Goal: Find specific page/section: Locate a particular part of the current website

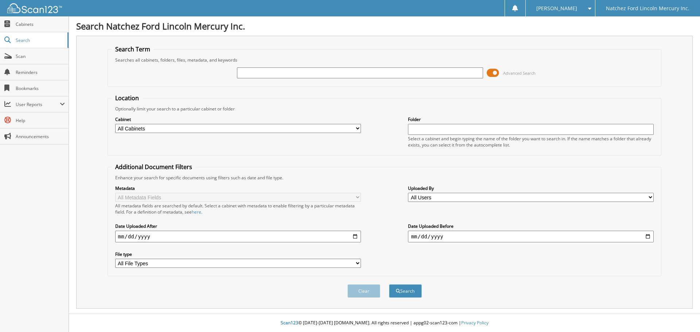
click at [252, 69] on input "text" at bounding box center [360, 72] width 246 height 11
click at [254, 70] on input "text" at bounding box center [360, 72] width 246 height 11
type input "mtv17970"
click at [389, 285] on button "Search" at bounding box center [405, 291] width 33 height 13
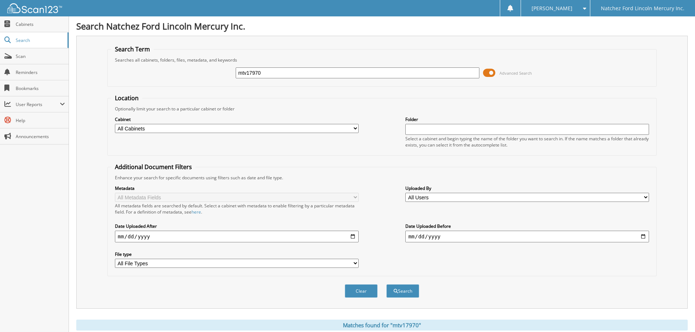
scroll to position [255, 0]
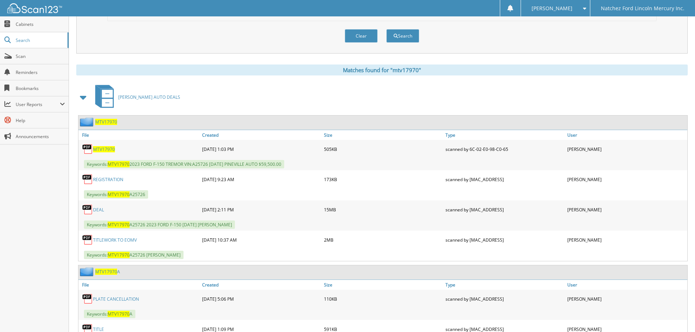
click at [106, 121] on span "MTV17970" at bounding box center [106, 122] width 22 height 6
